Goal: Task Accomplishment & Management: Use online tool/utility

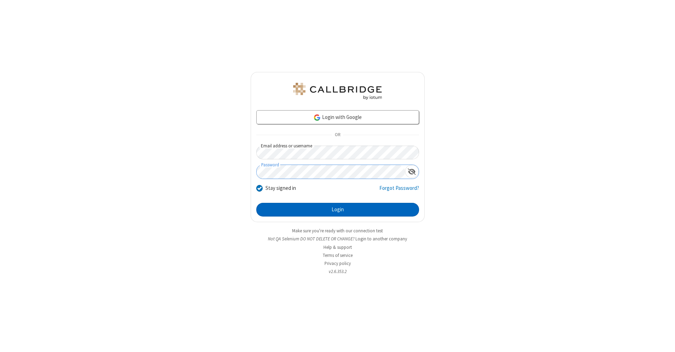
click at [337, 210] on button "Login" at bounding box center [337, 210] width 163 height 14
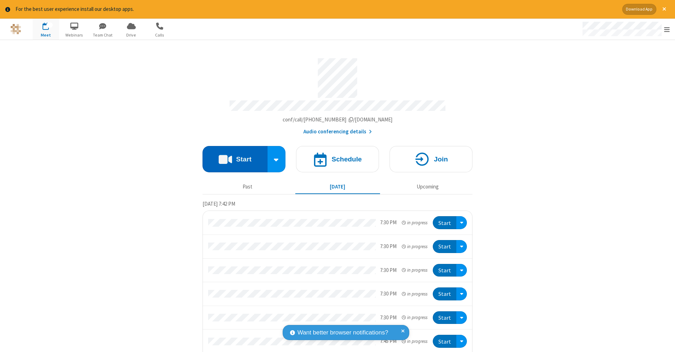
click at [232, 156] on button "Start" at bounding box center [234, 159] width 65 height 26
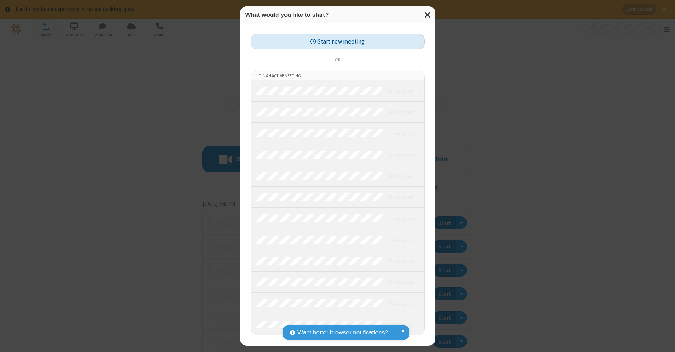
click at [337, 41] on button "Start new meeting" at bounding box center [338, 42] width 174 height 16
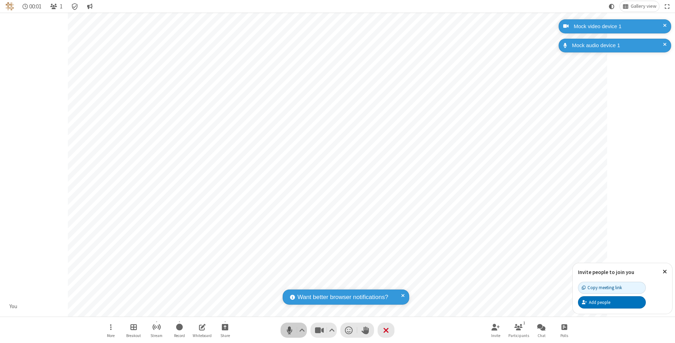
click at [289, 330] on span "Mute (⌘+Shift+A)" at bounding box center [289, 330] width 11 height 10
click at [289, 330] on span "Unmute (⌘+Shift+A)" at bounding box center [289, 330] width 11 height 10
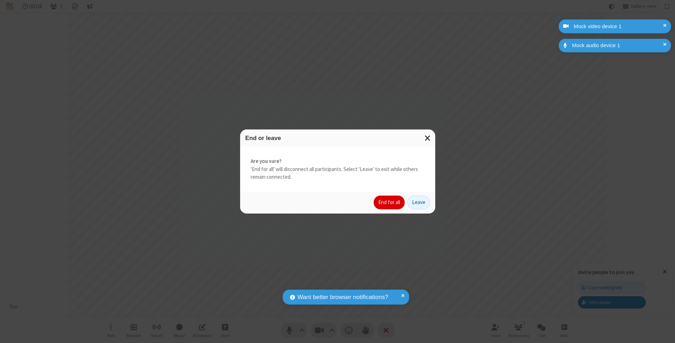
click at [389, 202] on button "End for all" at bounding box center [389, 202] width 31 height 14
